Goal: Information Seeking & Learning: Learn about a topic

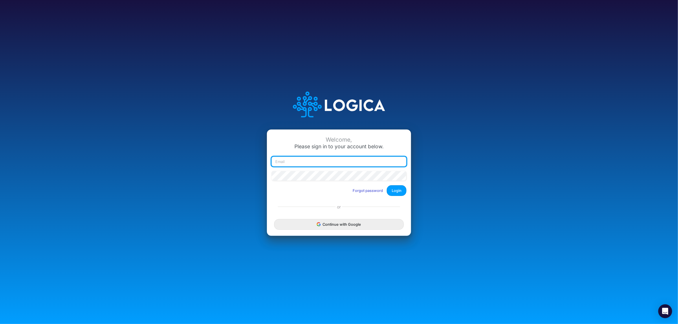
click at [307, 162] on input "email" at bounding box center [339, 162] width 135 height 10
type input "[PERSON_NAME][EMAIL_ADDRESS][DOMAIN_NAME]"
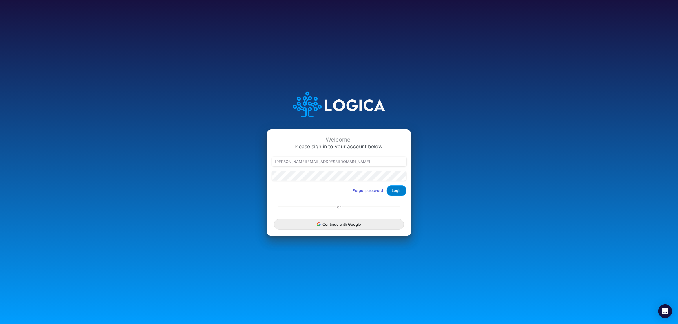
click at [398, 192] on button "Login" at bounding box center [397, 191] width 20 height 11
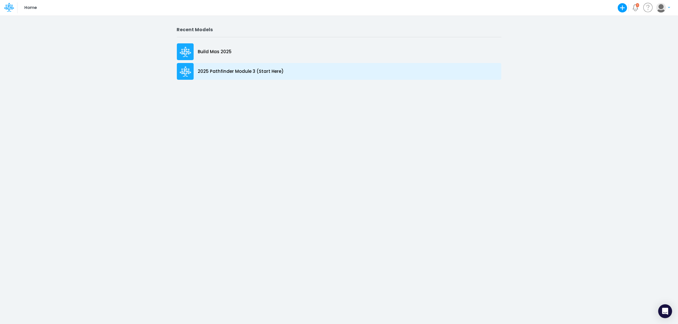
click at [245, 72] on p "2025 Pathfinder Module 3 (Start Here)" at bounding box center [241, 71] width 86 height 7
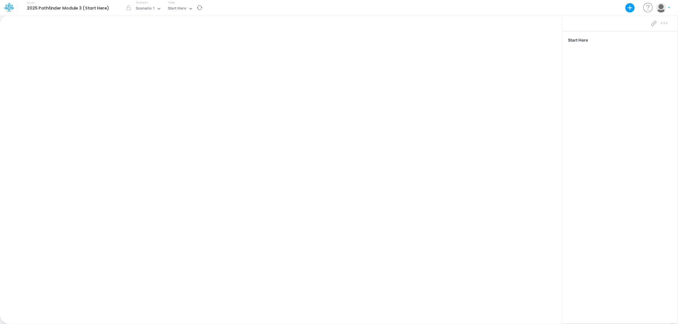
click at [105, 7] on b "2025 Pathfinder Module 3 (Start Here)" at bounding box center [68, 8] width 82 height 5
